Goal: Task Accomplishment & Management: Manage account settings

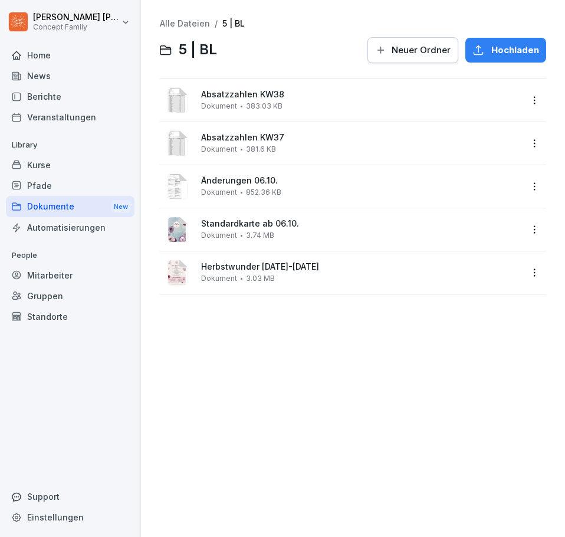
click at [61, 208] on div "Dokumente New" at bounding box center [70, 207] width 129 height 22
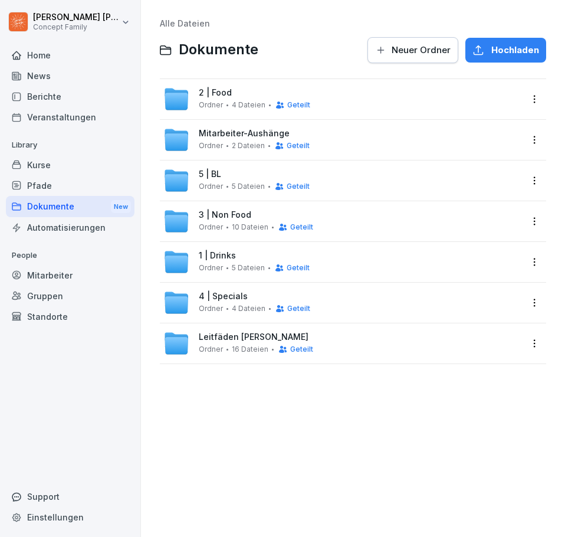
click at [225, 178] on div "5 | BL Ordner 5 Dateien Geteilt" at bounding box center [254, 180] width 111 height 22
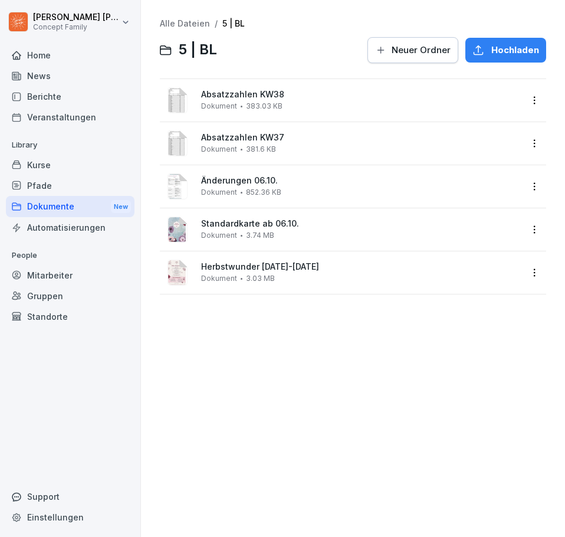
click at [227, 366] on div "Alle Dateien / 5 | BL 5 | BL Neuer Ordner Hochladen Absatzzahlen KW38 Dokument …" at bounding box center [353, 268] width 407 height 519
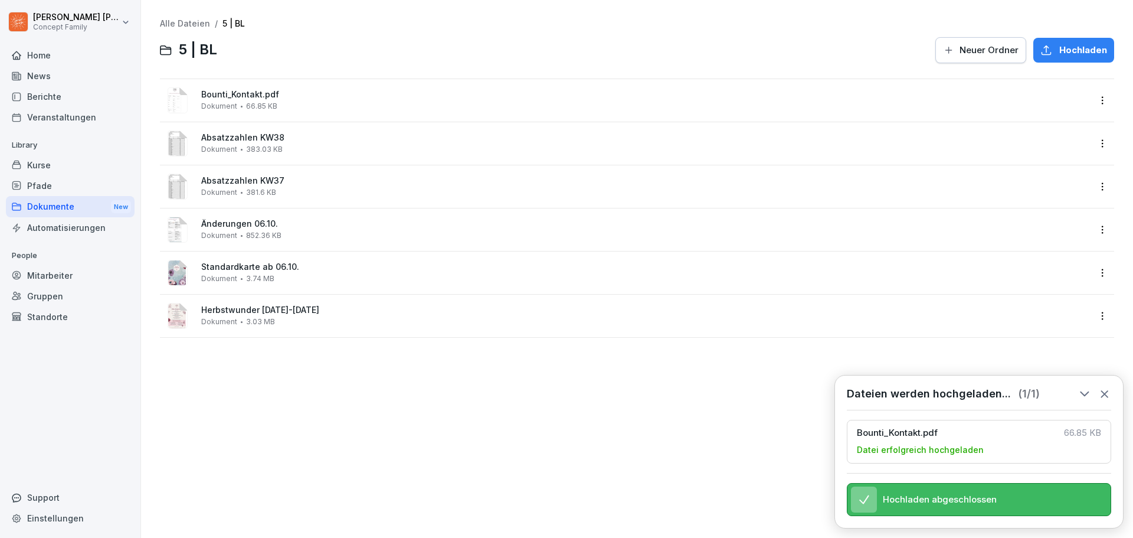
click at [281, 54] on div at bounding box center [576, 50] width 704 height 28
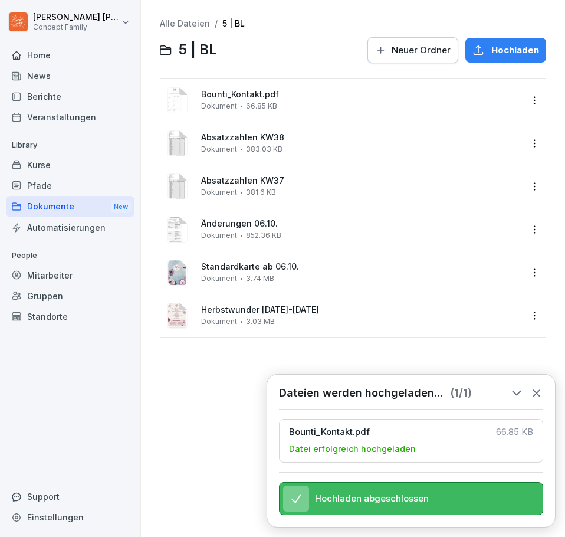
click at [539, 386] on icon at bounding box center [536, 392] width 13 height 13
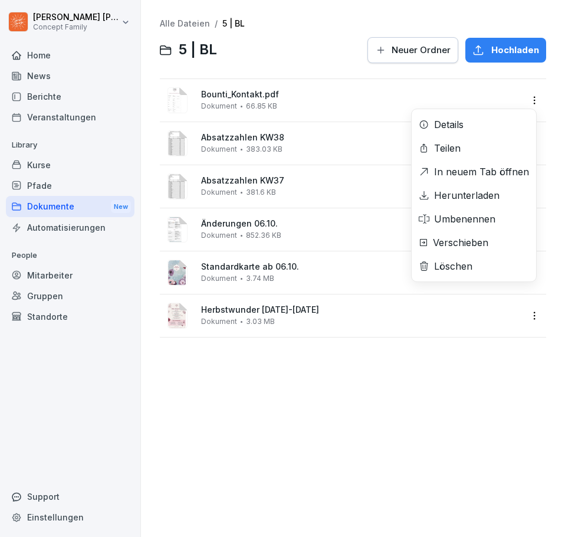
click at [532, 101] on html "[PERSON_NAME] Concept Family Home News Berichte Veranstaltungen Library Kurse P…" at bounding box center [282, 268] width 565 height 537
click at [469, 266] on div "Löschen" at bounding box center [453, 266] width 38 height 14
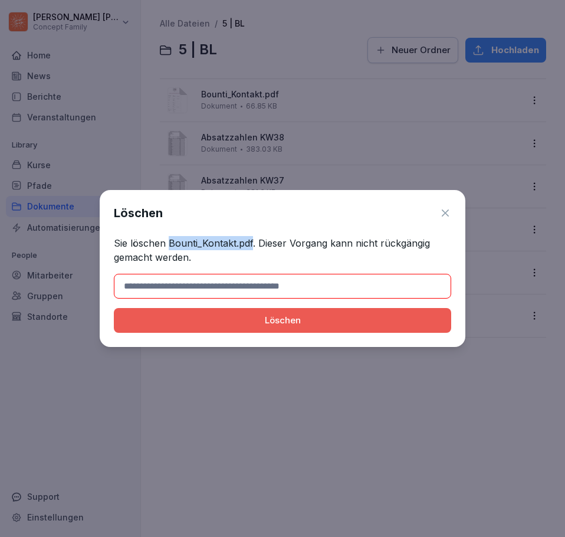
drag, startPoint x: 186, startPoint y: 242, endPoint x: 252, endPoint y: 246, distance: 65.6
click at [252, 246] on p "Sie löschen Bounti_Kontakt.pdf. Dieser Vorgang kann nicht rückgängig gemacht we…" at bounding box center [282, 250] width 337 height 28
copy p "Bounti_Kontakt.pdf"
click at [231, 283] on input at bounding box center [282, 286] width 337 height 25
paste input "**********"
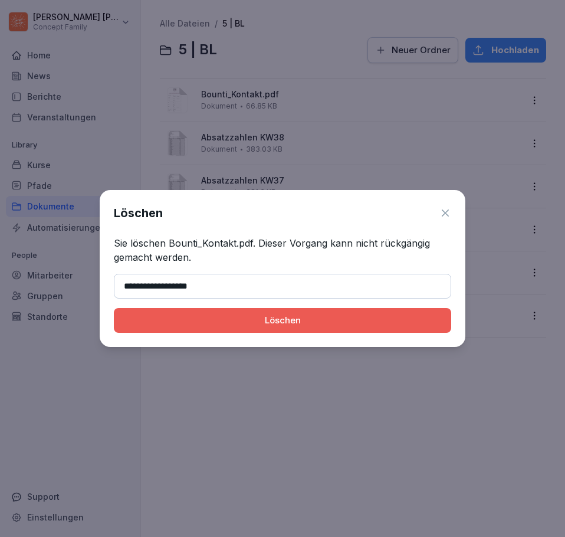
type input "**********"
click at [267, 325] on div "Löschen" at bounding box center [282, 320] width 319 height 13
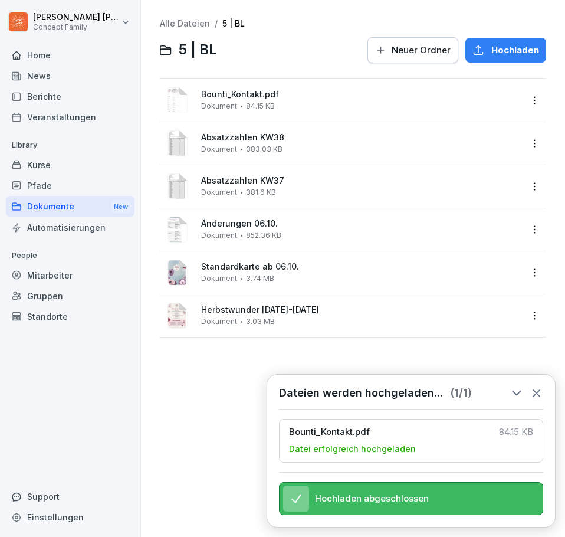
click at [527, 94] on html "[PERSON_NAME] Concept Family Home News Berichte Veranstaltungen Library Kurse P…" at bounding box center [282, 268] width 565 height 537
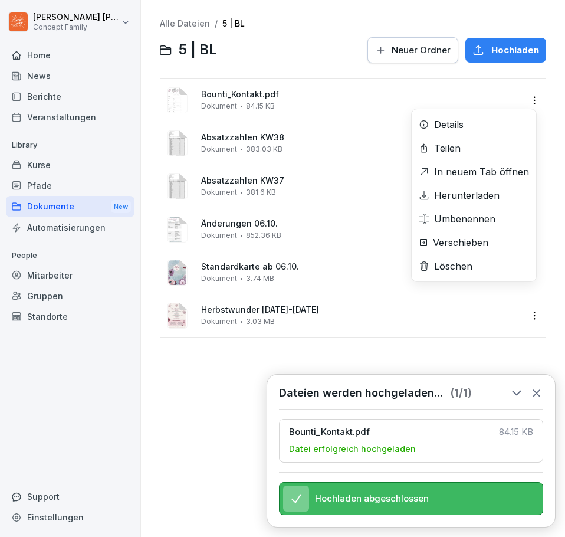
click at [466, 275] on div "Löschen" at bounding box center [474, 266] width 124 height 24
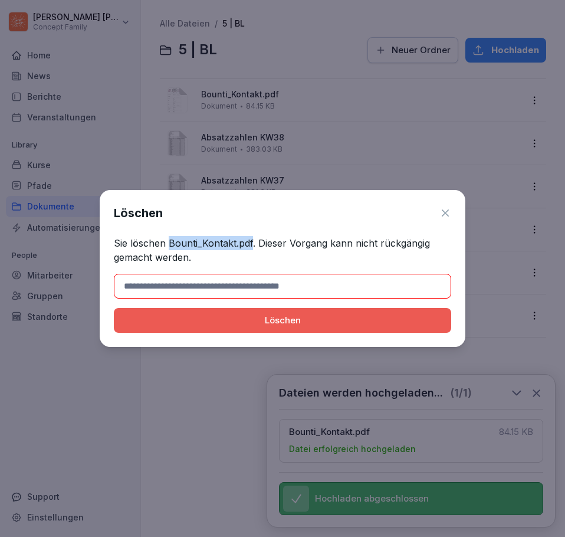
drag, startPoint x: 170, startPoint y: 244, endPoint x: 251, endPoint y: 249, distance: 81.6
click at [251, 249] on p "Sie löschen Bounti_Kontakt.pdf. Dieser Vorgang kann nicht rückgängig gemacht we…" at bounding box center [282, 250] width 337 height 28
copy p "Bounti_Kontakt.pdf"
click at [216, 282] on input at bounding box center [282, 286] width 337 height 25
paste input "**********"
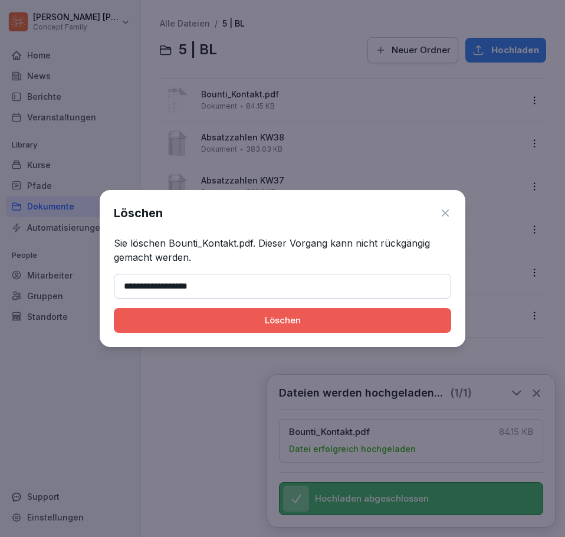
type input "**********"
click at [328, 329] on button "Löschen" at bounding box center [282, 320] width 337 height 25
